Goal: Use online tool/utility: Utilize a website feature to perform a specific function

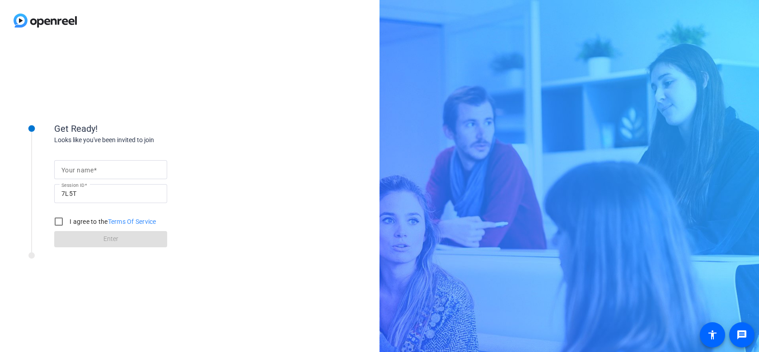
click at [79, 168] on mat-label "Your name" at bounding box center [77, 170] width 32 height 7
click at [79, 168] on input "Your name" at bounding box center [110, 169] width 98 height 11
type input "Ashir"
click at [58, 225] on input "I agree to the Terms Of Service" at bounding box center [59, 222] width 18 height 18
checkbox input "true"
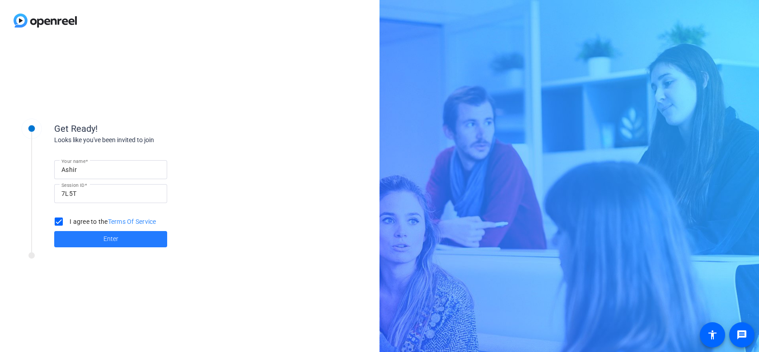
click at [70, 241] on span at bounding box center [110, 240] width 113 height 22
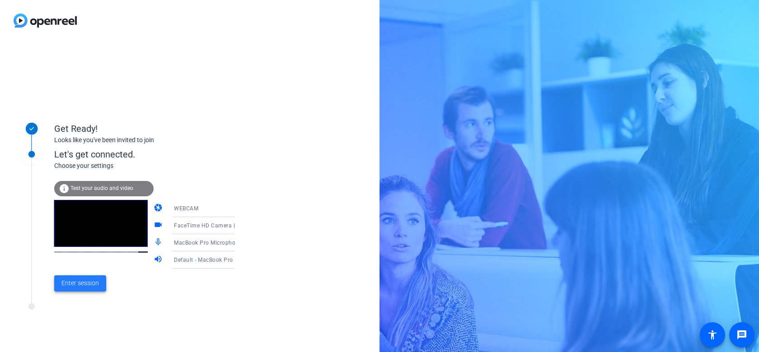
click at [91, 285] on span "Enter session" at bounding box center [79, 283] width 37 height 9
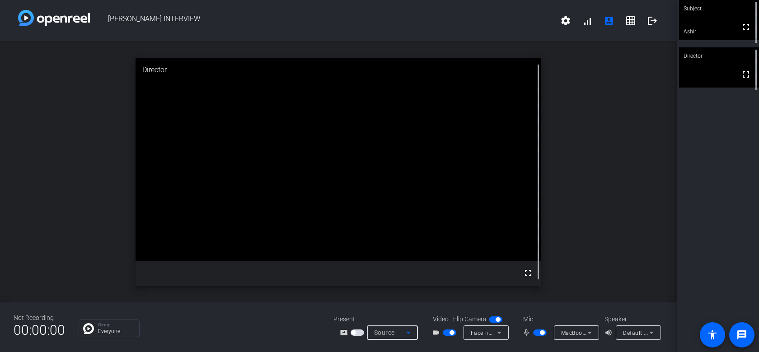
click at [408, 333] on icon at bounding box center [408, 333] width 5 height 2
click at [408, 333] on div at bounding box center [379, 176] width 759 height 352
click at [496, 333] on icon at bounding box center [499, 332] width 11 height 11
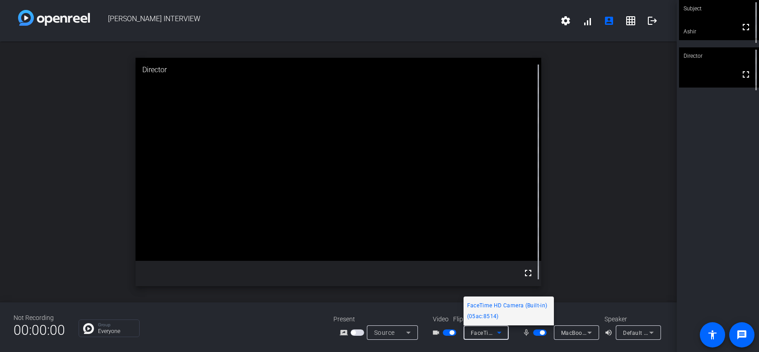
click at [517, 304] on span "FaceTime HD Camera (Built-in) (05ac:8514)" at bounding box center [508, 311] width 83 height 22
click at [585, 329] on icon at bounding box center [589, 332] width 11 height 11
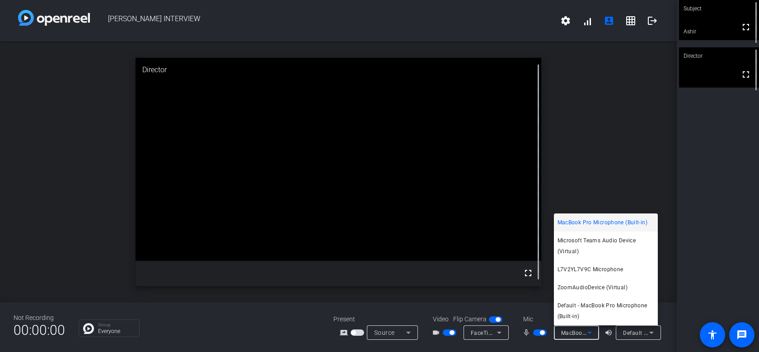
click at [607, 118] on div at bounding box center [379, 176] width 759 height 352
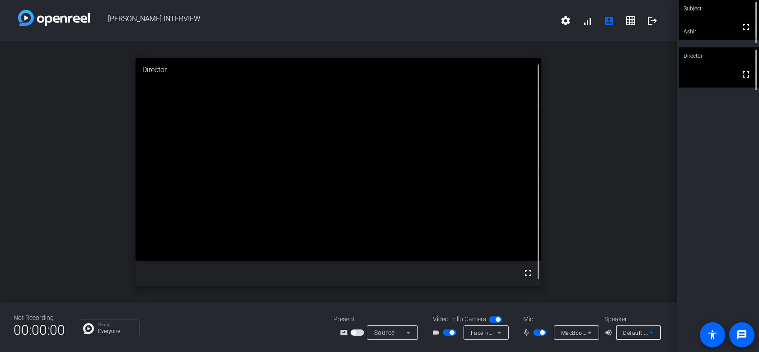
click at [639, 332] on span "Default - MacBook Pro Speakers (Built-in)" at bounding box center [677, 332] width 109 height 7
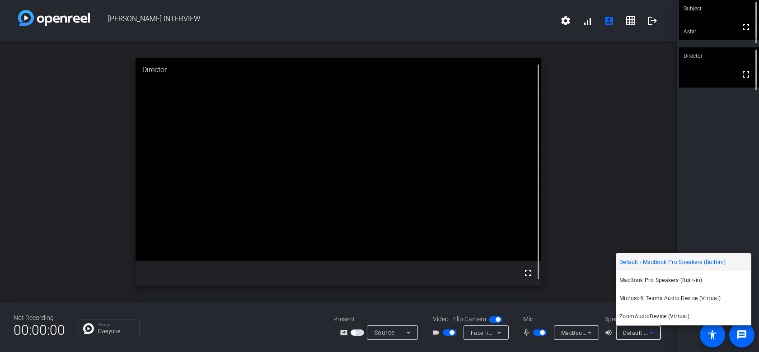
click at [639, 331] on div at bounding box center [379, 176] width 759 height 352
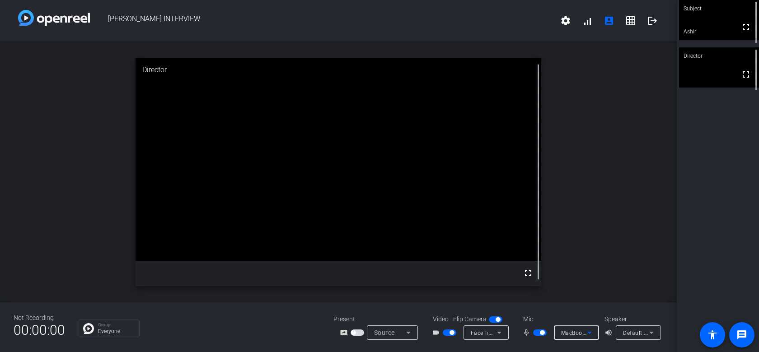
click at [572, 328] on div "MacBook Pro Microphone (Built-in)" at bounding box center [574, 332] width 26 height 11
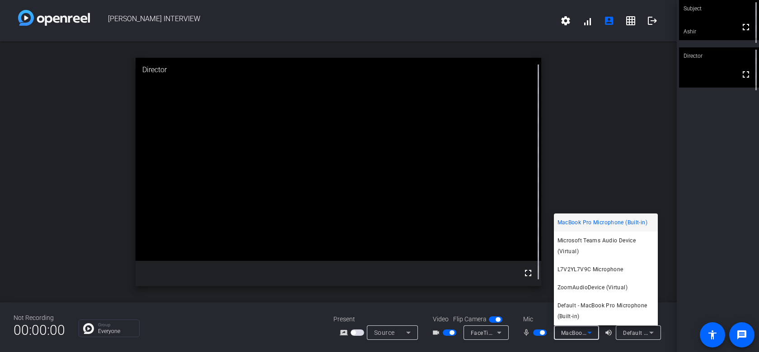
click at [598, 117] on div at bounding box center [379, 176] width 759 height 352
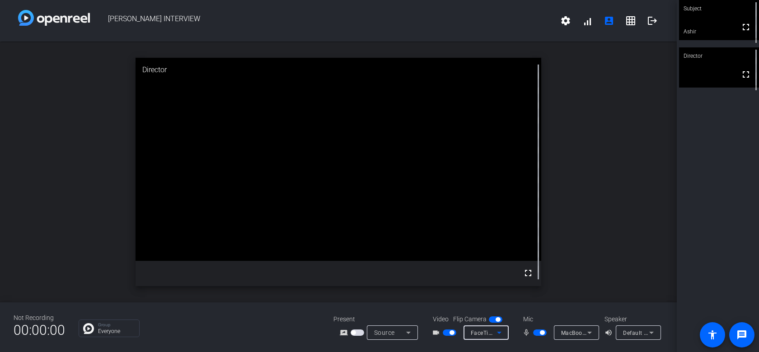
click at [487, 333] on span "FaceTime HD Camera (Built-in) (05ac:8514)" at bounding box center [529, 332] width 116 height 7
click at [601, 244] on div at bounding box center [379, 176] width 759 height 352
click at [568, 334] on span "MacBook Pro Microphone (Built-in)" at bounding box center [607, 332] width 92 height 7
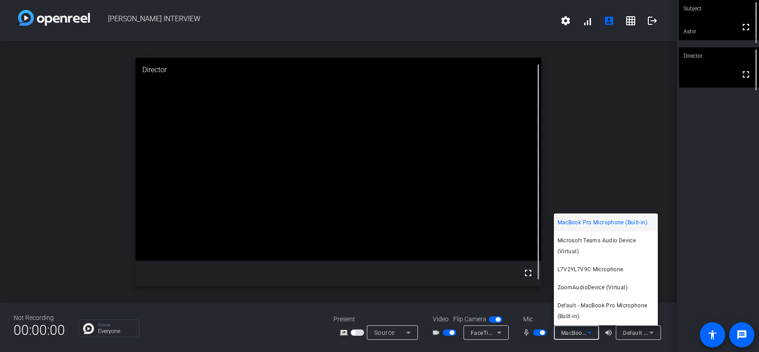
click at [603, 115] on div at bounding box center [379, 176] width 759 height 352
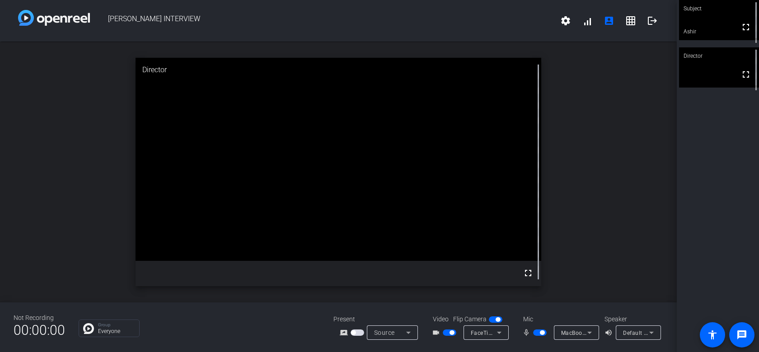
click at [638, 333] on span "Default - MacBook Pro Speakers (Built-in)" at bounding box center [677, 332] width 109 height 7
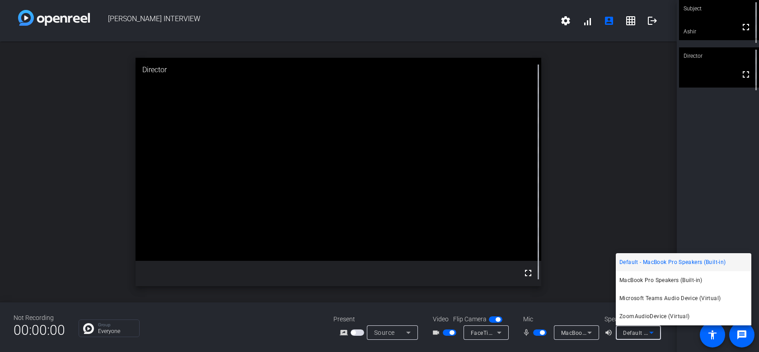
click at [637, 227] on div at bounding box center [379, 176] width 759 height 352
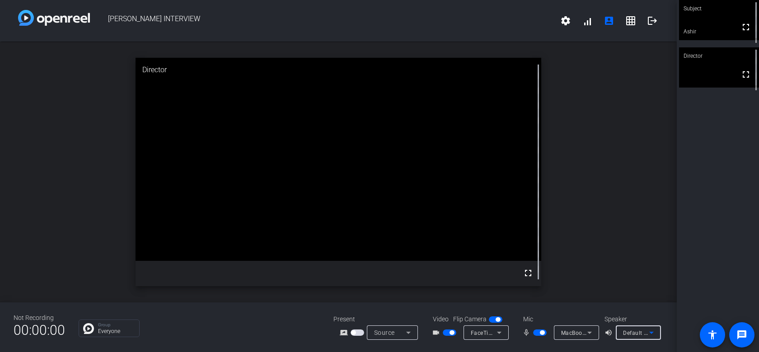
click at [639, 331] on span "Default - MacBook Pro Speakers (Built-in)" at bounding box center [677, 332] width 109 height 7
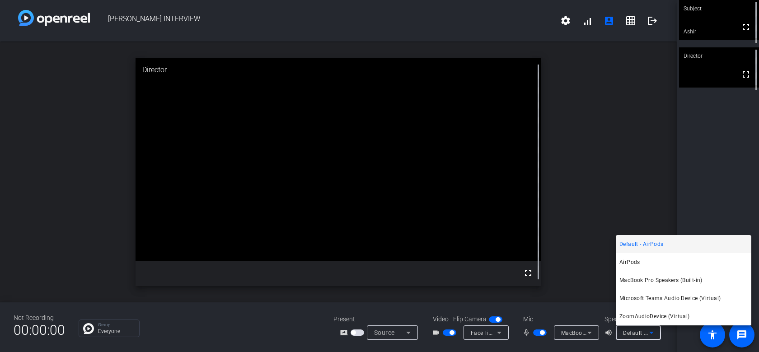
click at [628, 120] on div at bounding box center [379, 176] width 759 height 352
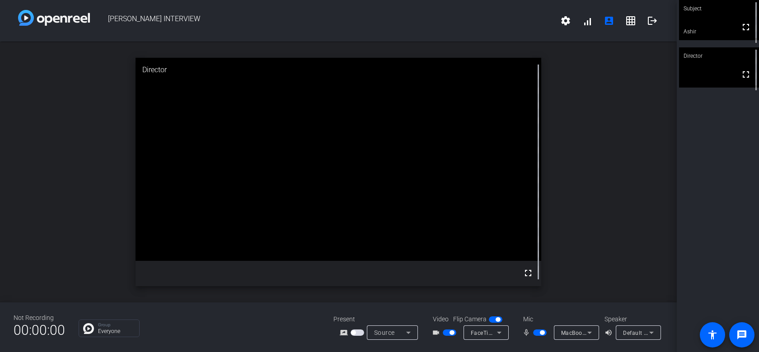
click at [591, 331] on icon at bounding box center [589, 332] width 11 height 11
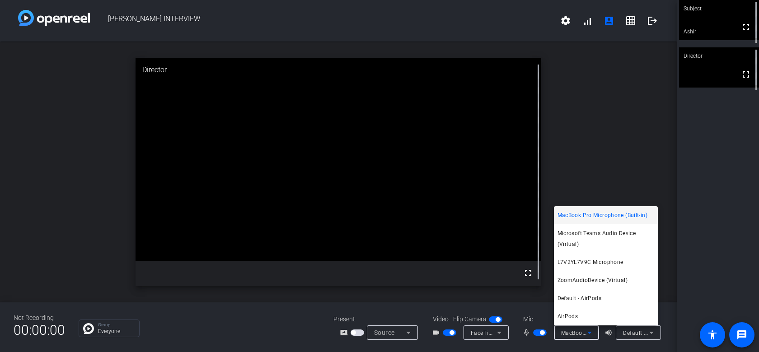
click at [693, 191] on div at bounding box center [379, 176] width 759 height 352
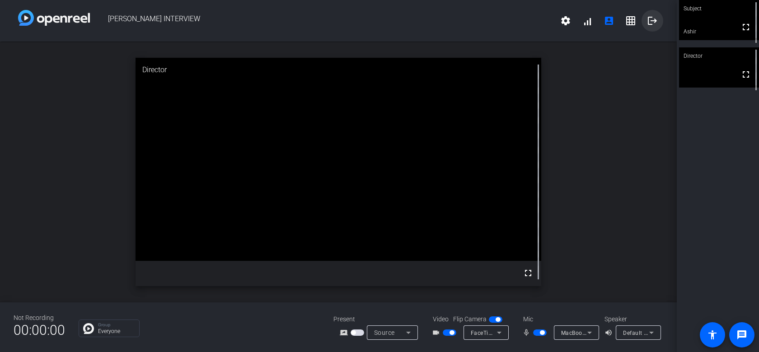
click at [650, 23] on mat-icon "logout" at bounding box center [652, 20] width 11 height 11
